Goal: Find specific page/section: Find specific page/section

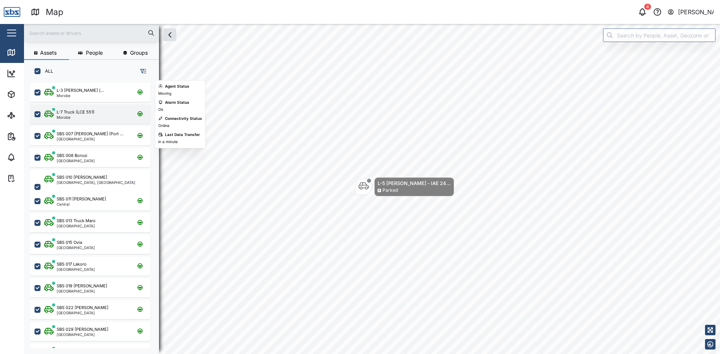
click at [66, 113] on div "L-7 Truck (LCE 551)" at bounding box center [76, 112] width 38 height 6
